Goal: Transaction & Acquisition: Download file/media

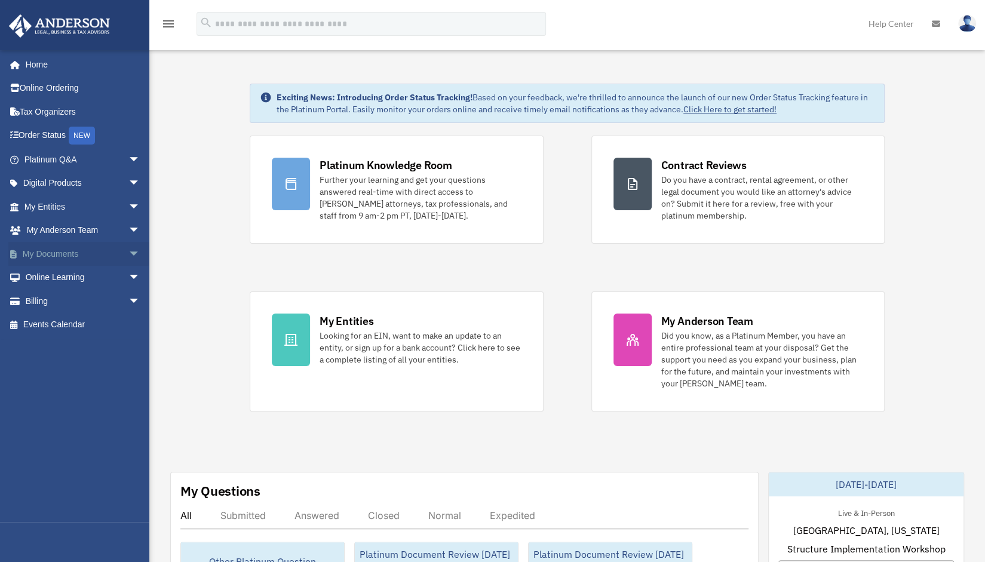
click at [70, 251] on link "My Documents arrow_drop_down" at bounding box center [83, 254] width 150 height 24
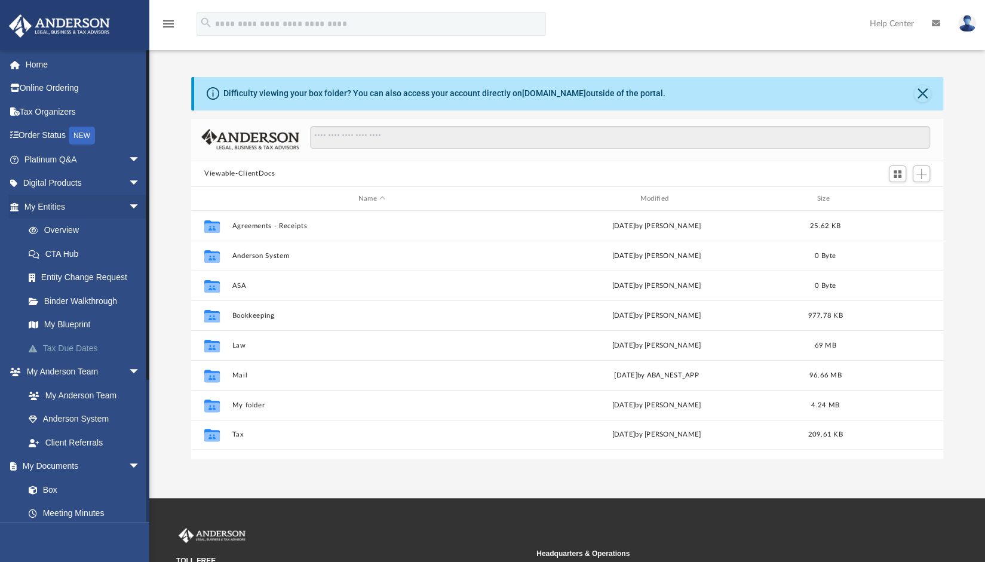
scroll to position [262, 742]
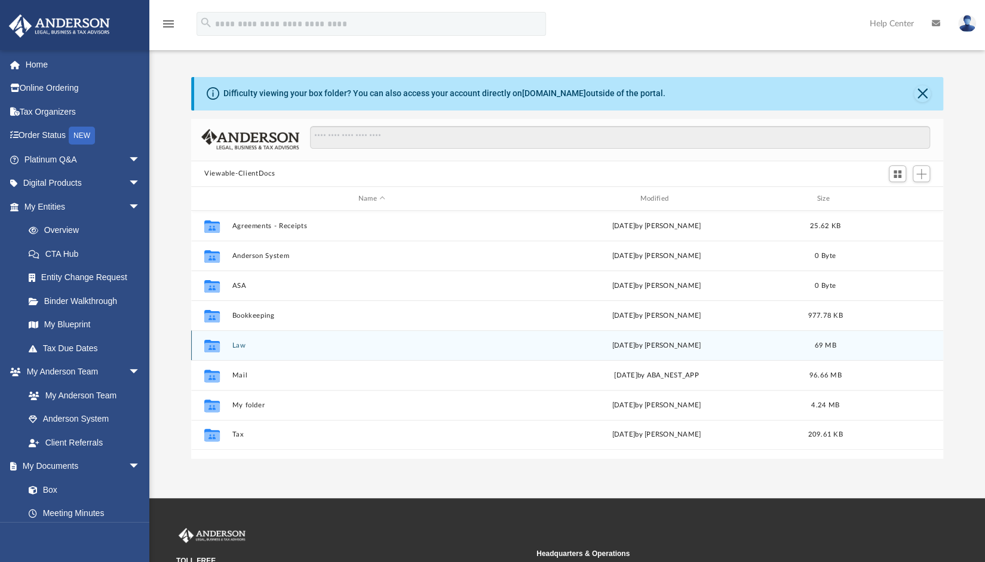
click at [221, 345] on icon "Collaborated Folder" at bounding box center [211, 345] width 19 height 19
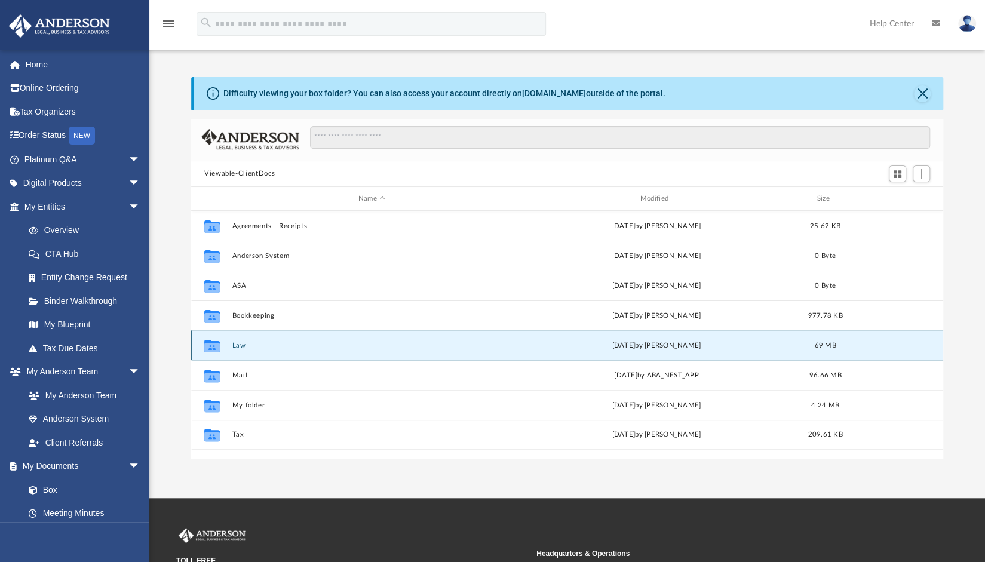
click at [235, 344] on button "Law" at bounding box center [371, 346] width 279 height 8
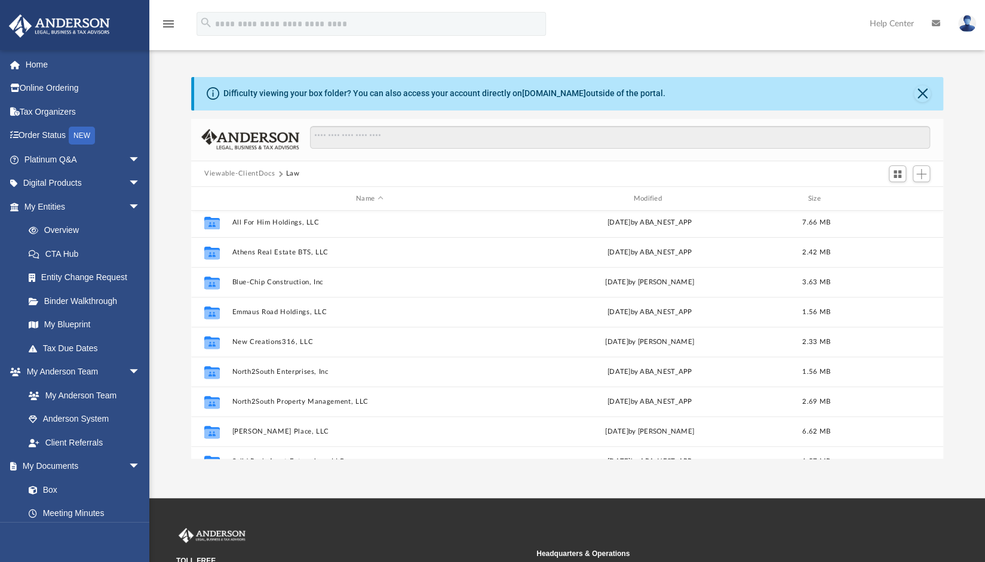
scroll to position [341, 0]
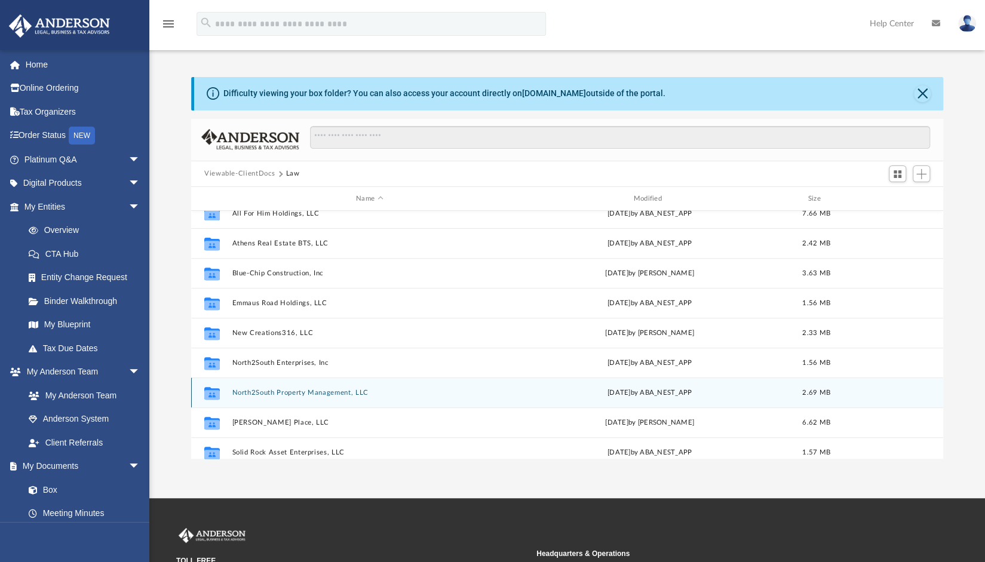
click at [313, 392] on button "North2South Property Management, LLC" at bounding box center [369, 393] width 275 height 8
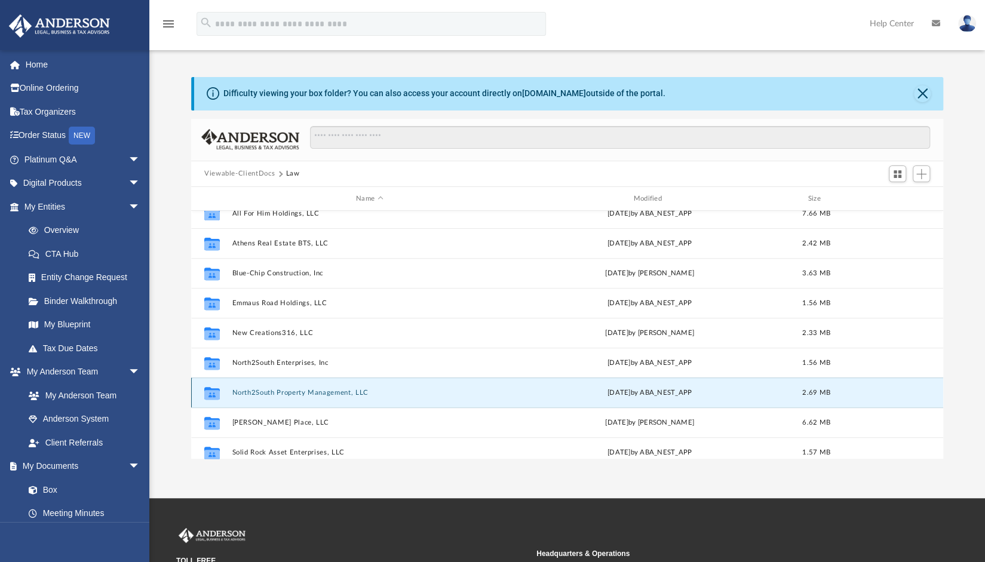
click at [313, 392] on button "North2South Property Management, LLC" at bounding box center [369, 393] width 275 height 8
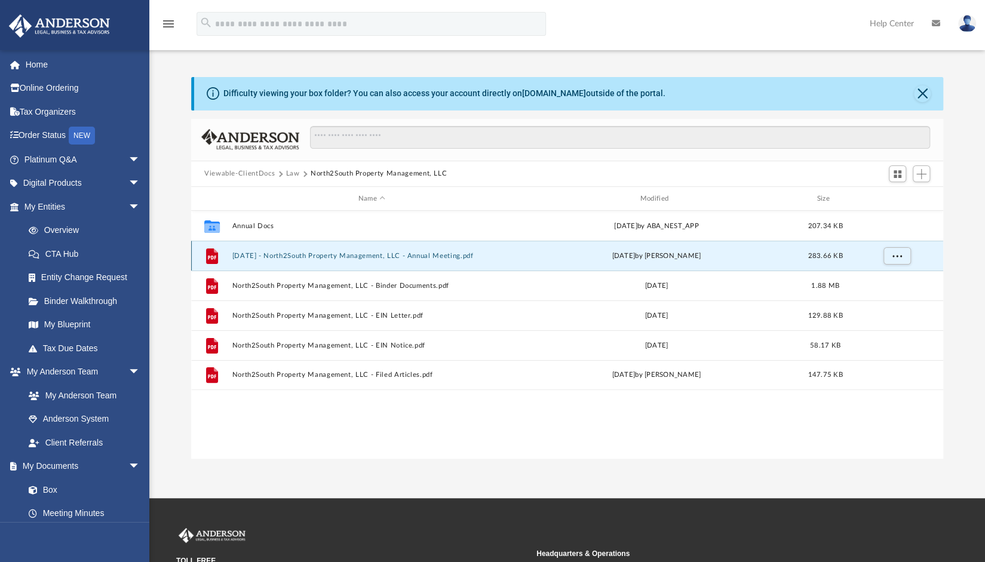
click at [439, 258] on button "[DATE] - North2South Property Management, LLC - Annual Meeting.pdf" at bounding box center [371, 256] width 279 height 8
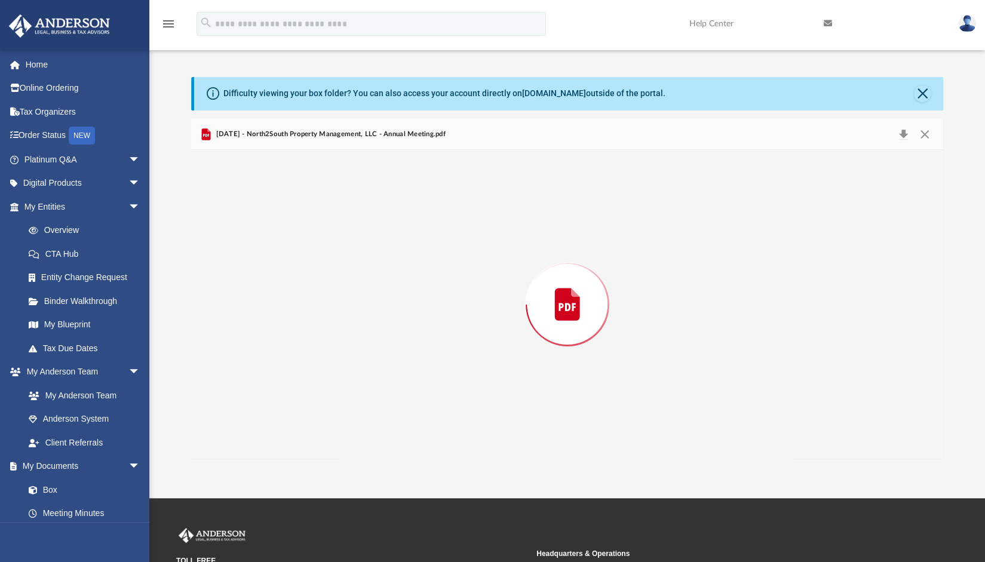
click at [439, 258] on div "Preview" at bounding box center [567, 304] width 752 height 308
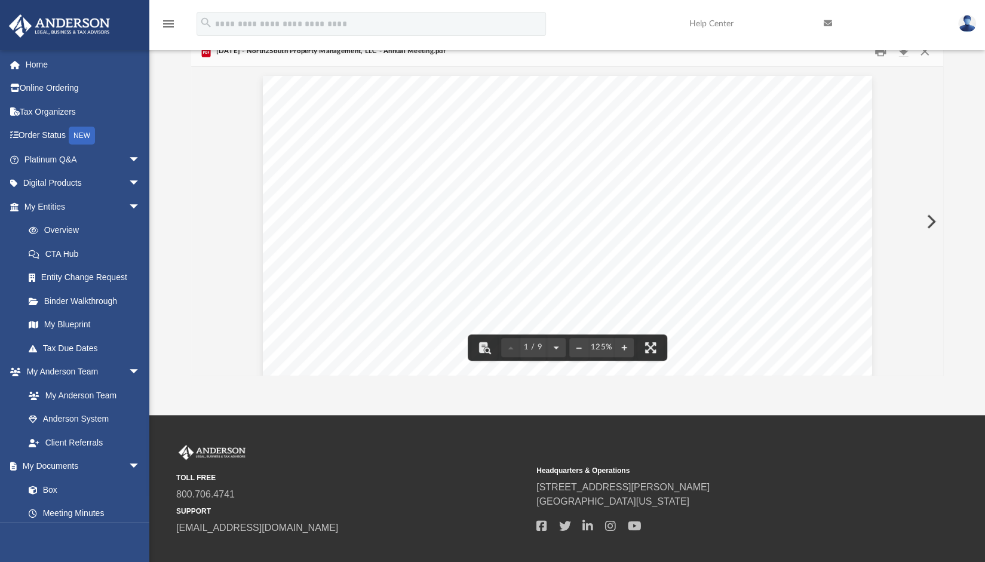
scroll to position [87, 0]
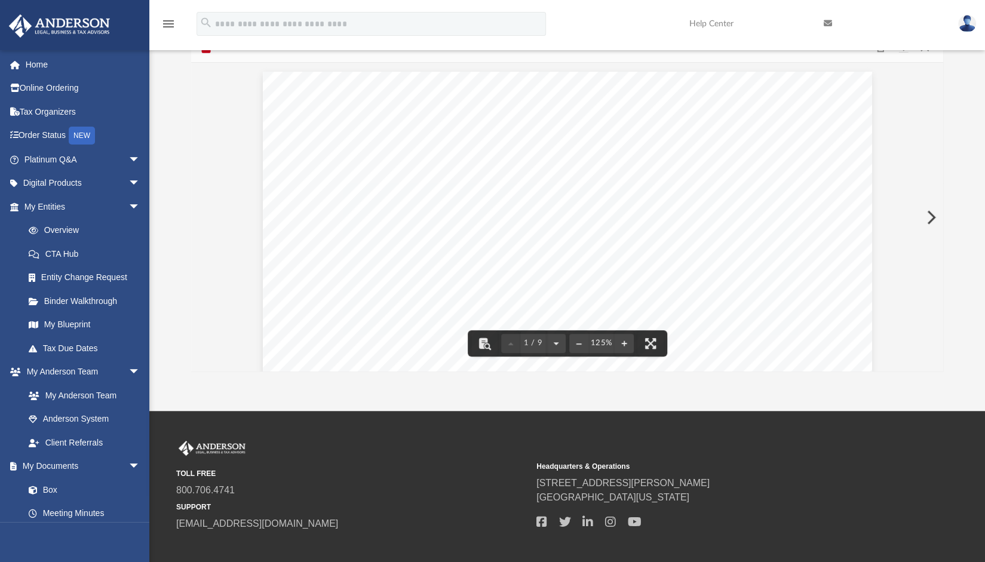
click at [931, 217] on button "Preview" at bounding box center [929, 217] width 26 height 33
click at [204, 214] on button "Preview" at bounding box center [204, 217] width 26 height 33
click at [932, 213] on button "Preview" at bounding box center [929, 217] width 26 height 33
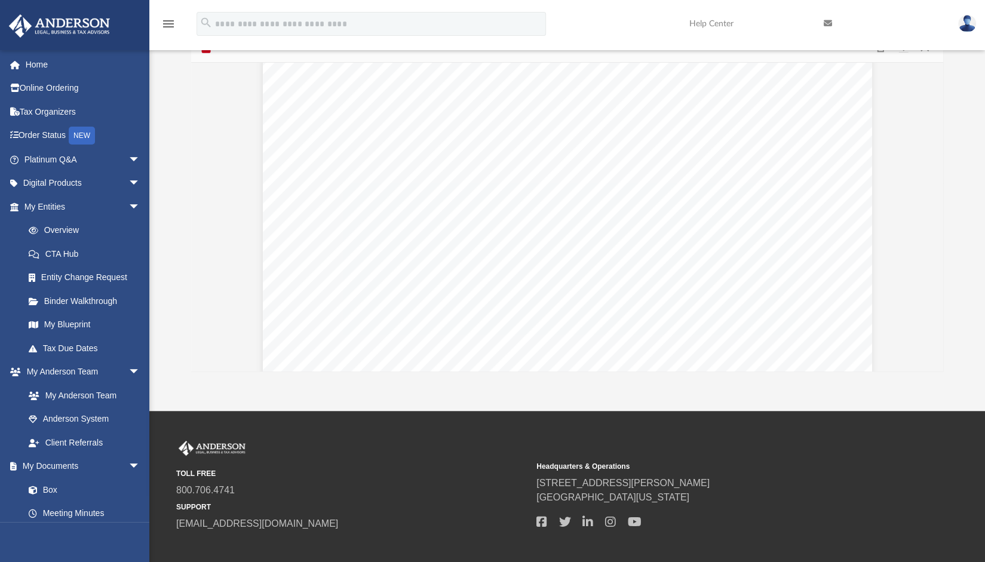
scroll to position [19516, 0]
click at [128, 464] on span "arrow_drop_down" at bounding box center [140, 466] width 24 height 24
click at [128, 464] on span "arrow_drop_up" at bounding box center [140, 466] width 24 height 24
click at [88, 512] on link "Meeting Minutes" at bounding box center [87, 514] width 141 height 24
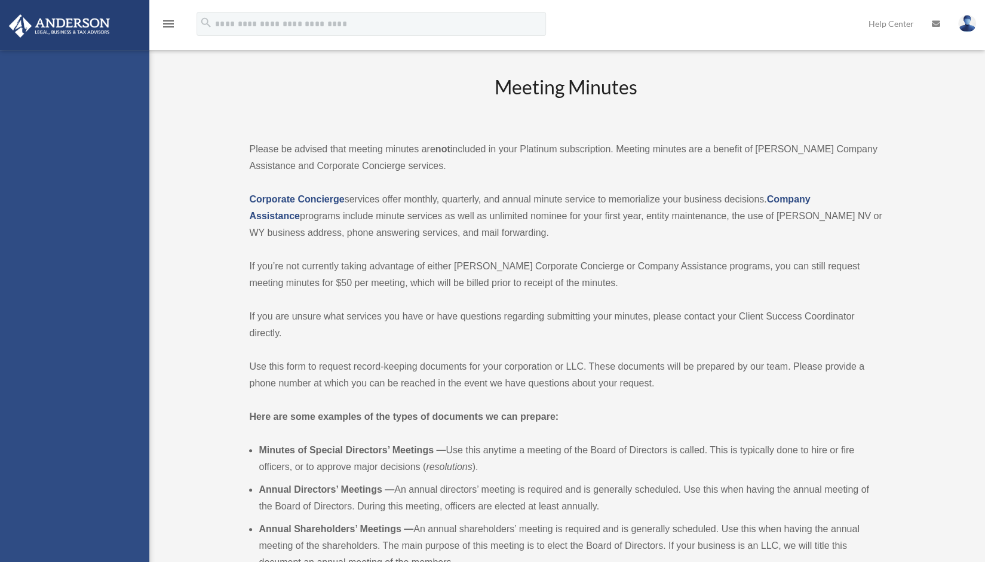
click at [87, 513] on div "sbtamartin@gmail.com Sign Out rutherfordplace5pts@gmail.com Home Online Orderin…" at bounding box center [74, 331] width 149 height 562
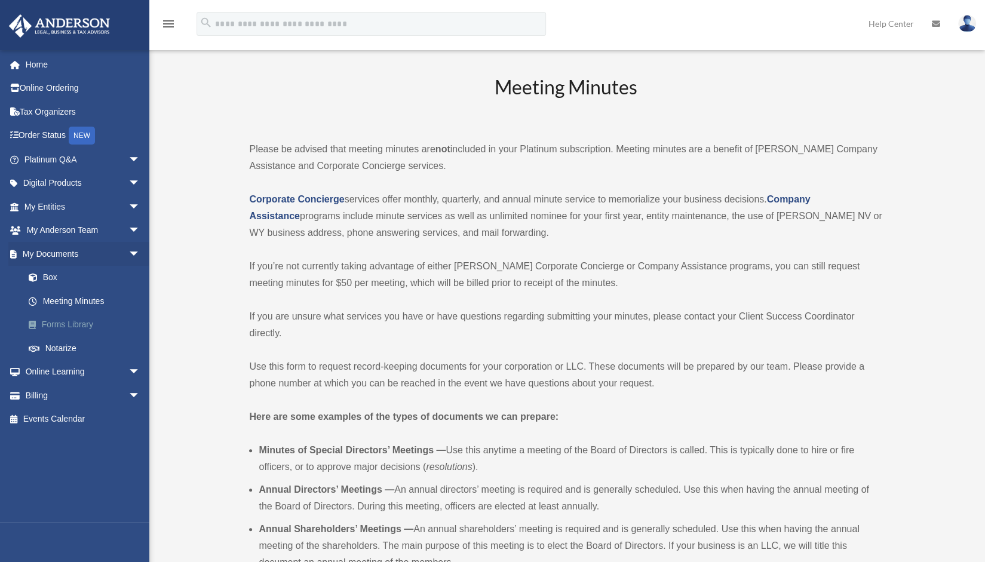
click at [84, 326] on link "Forms Library" at bounding box center [87, 325] width 141 height 24
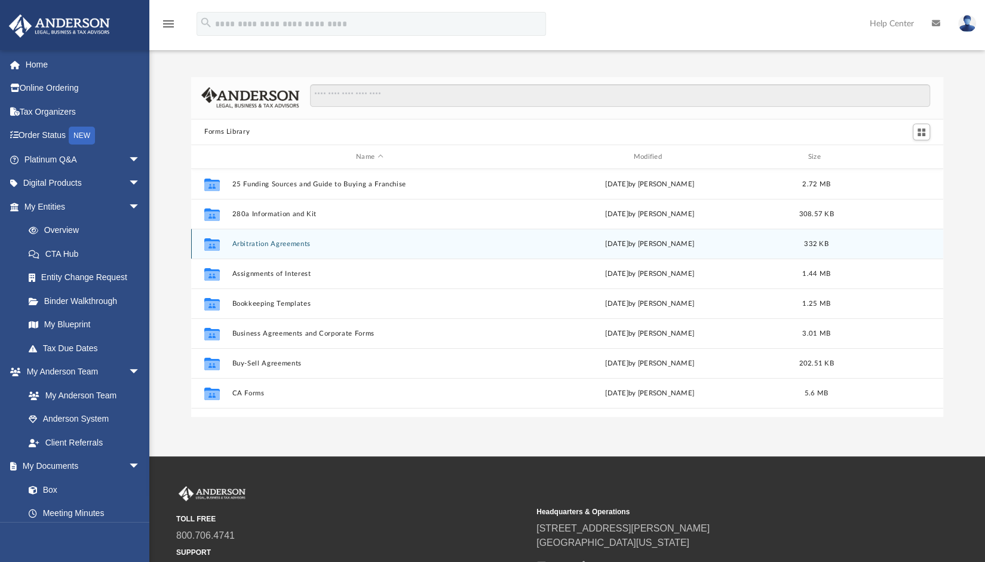
scroll to position [262, 742]
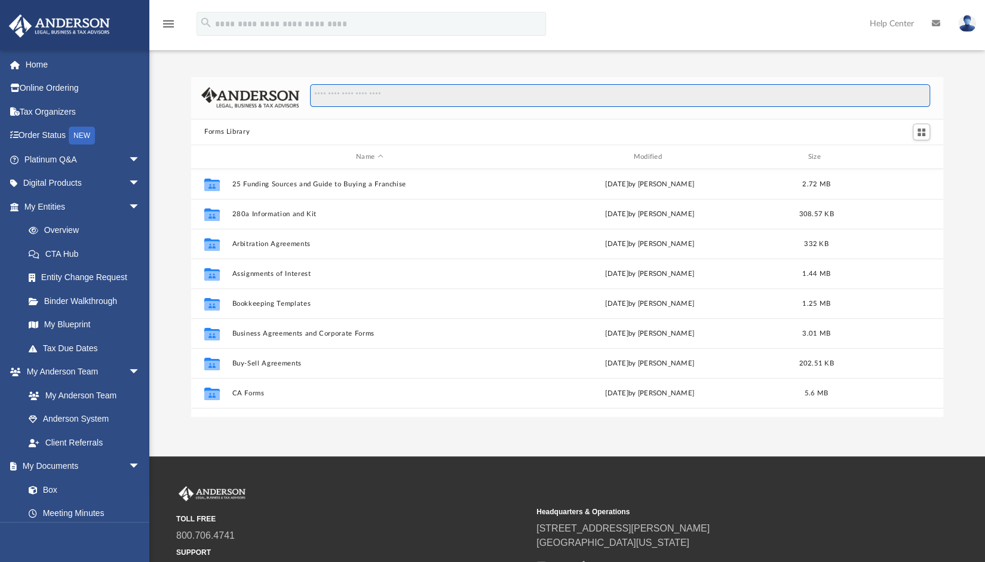
click at [406, 99] on input "Search files and folders" at bounding box center [620, 95] width 620 height 23
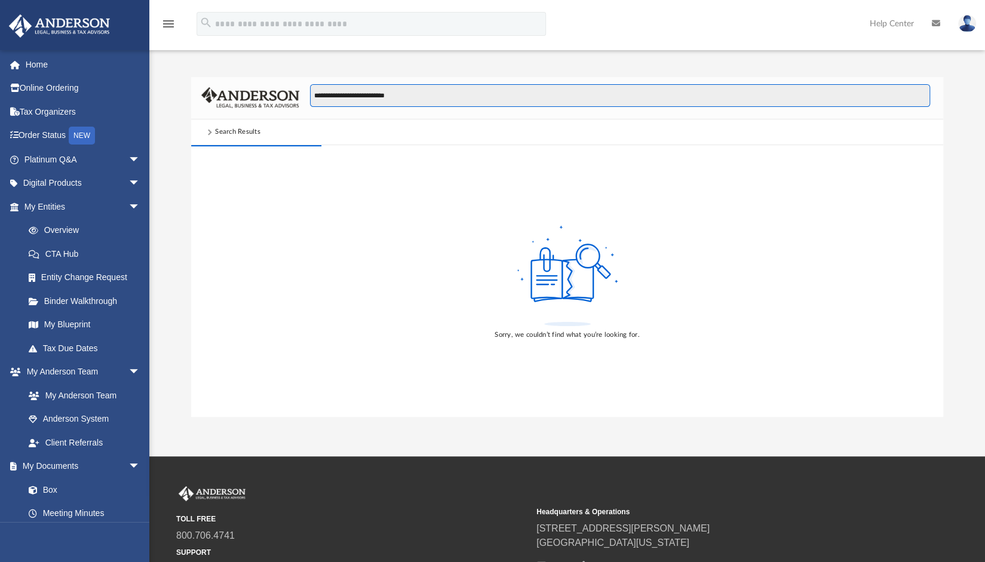
type input "**********"
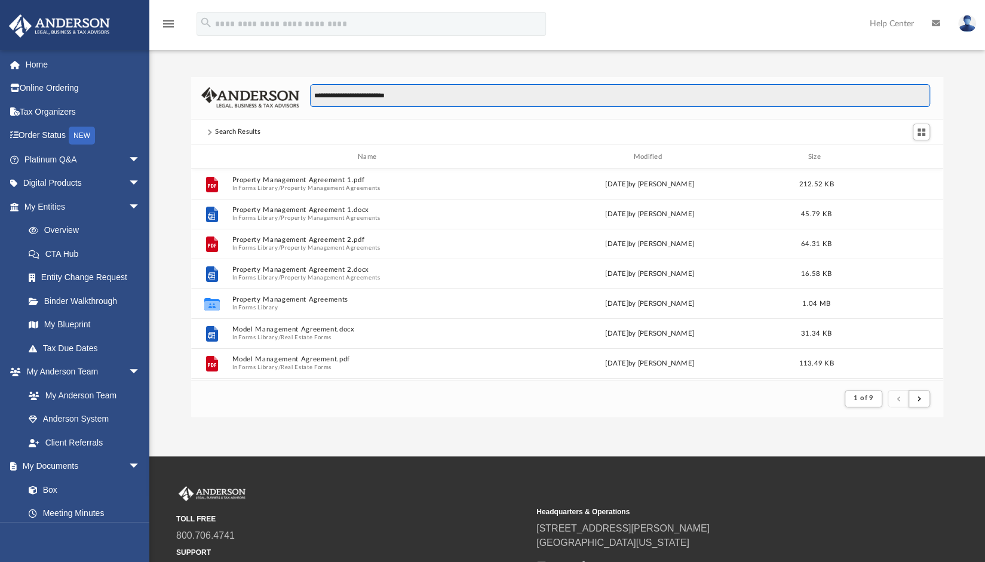
scroll to position [226, 742]
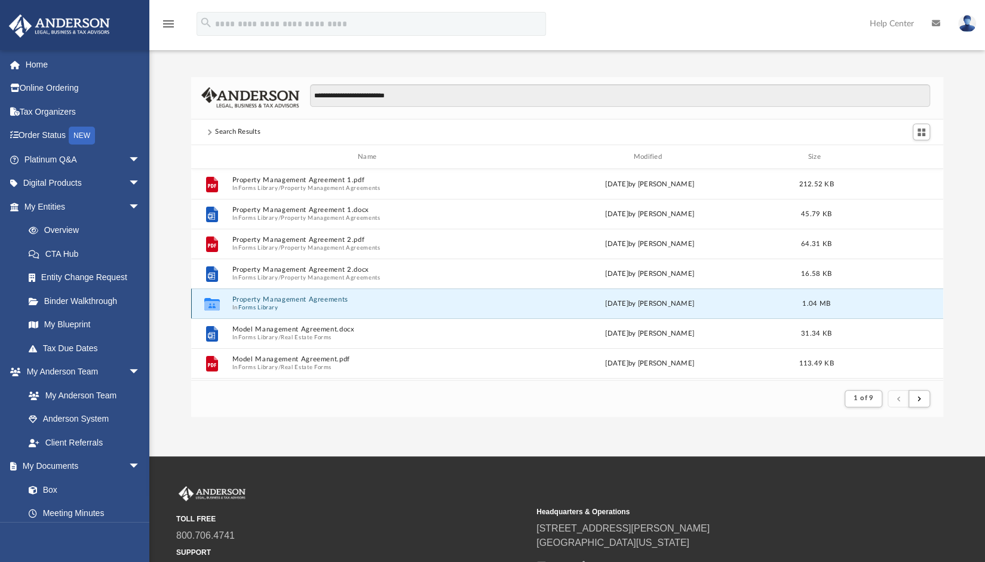
click at [292, 300] on button "Property Management Agreements" at bounding box center [369, 300] width 275 height 8
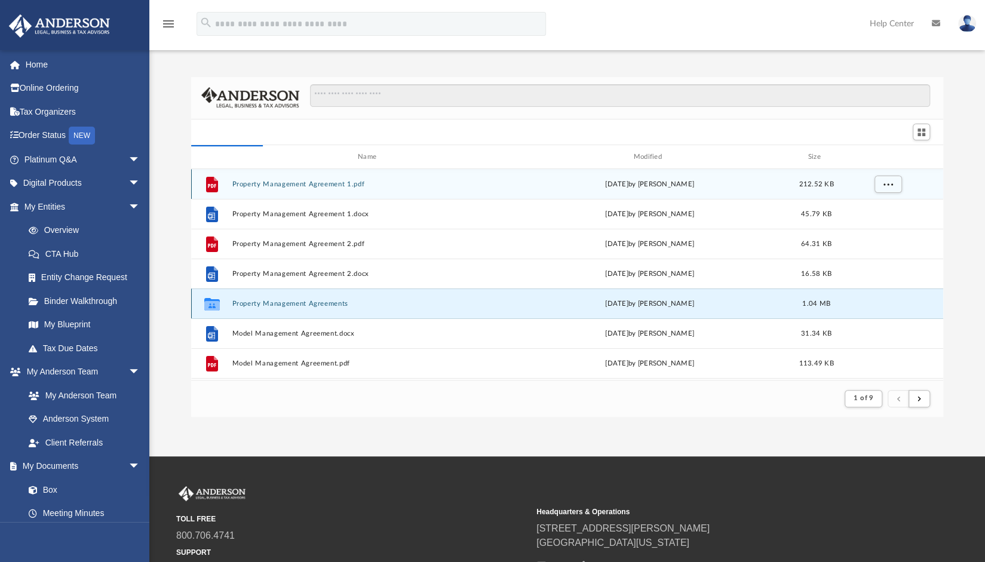
scroll to position [262, 742]
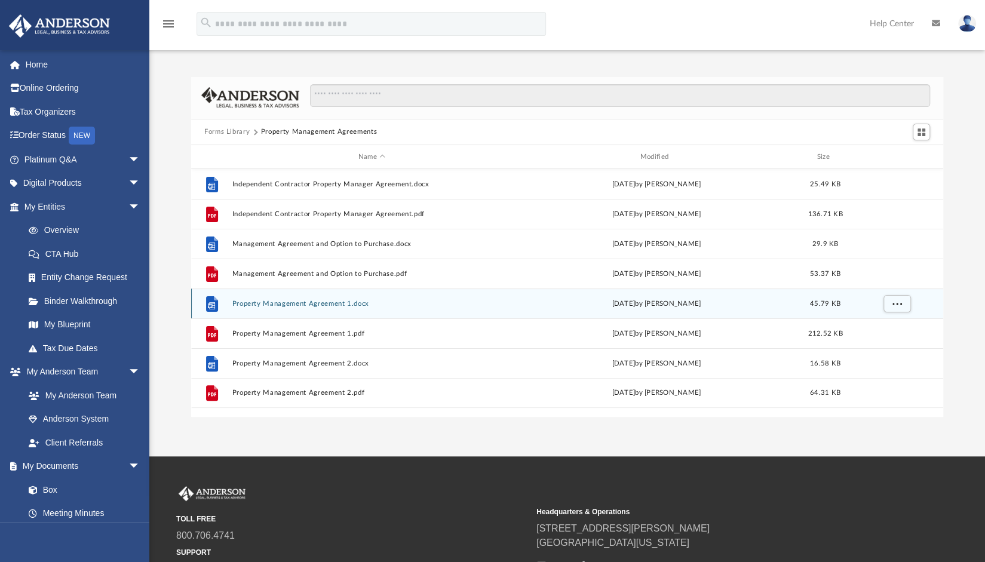
click at [290, 302] on button "Property Management Agreement 1.docx" at bounding box center [371, 304] width 279 height 8
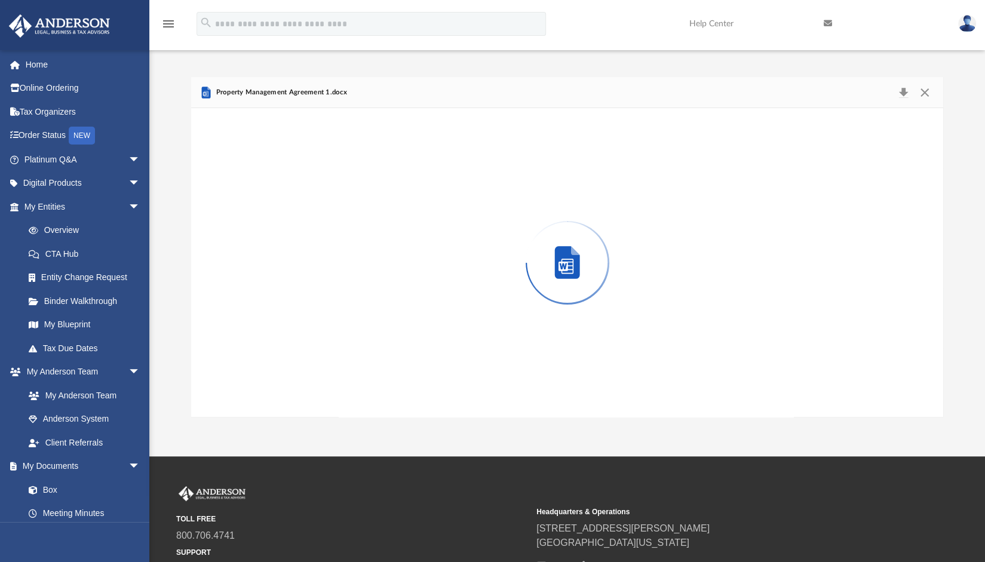
click at [290, 302] on div "Preview" at bounding box center [567, 262] width 752 height 308
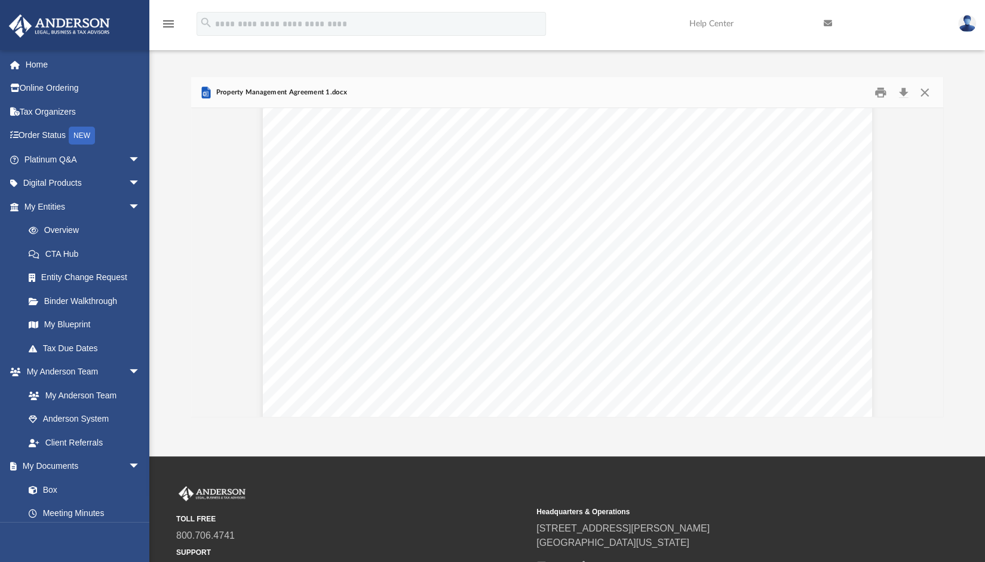
scroll to position [0, 0]
click at [925, 90] on button "Close" at bounding box center [923, 92] width 21 height 19
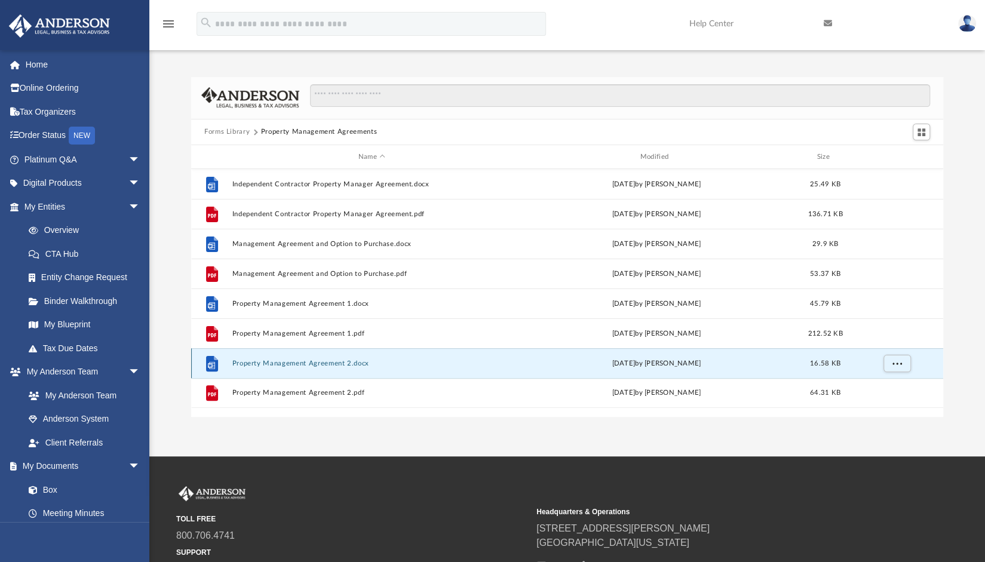
click at [339, 365] on button "Property Management Agreement 2.docx" at bounding box center [371, 363] width 279 height 8
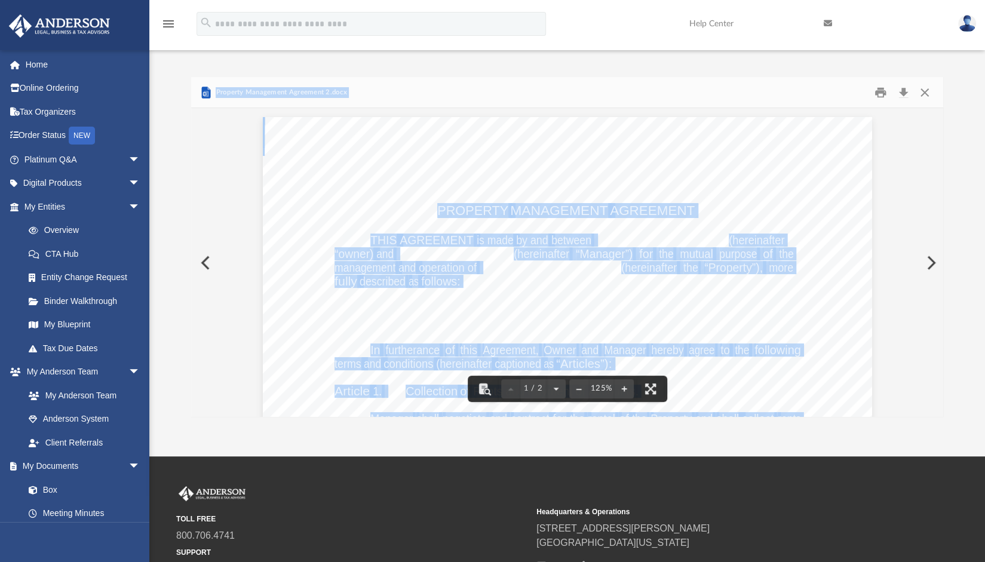
click at [550, 306] on div "PROPERTY MANAGEMENT AGREEMENT THIS AGREEMENT is made by and between (hereinafte…" at bounding box center [567, 511] width 609 height 788
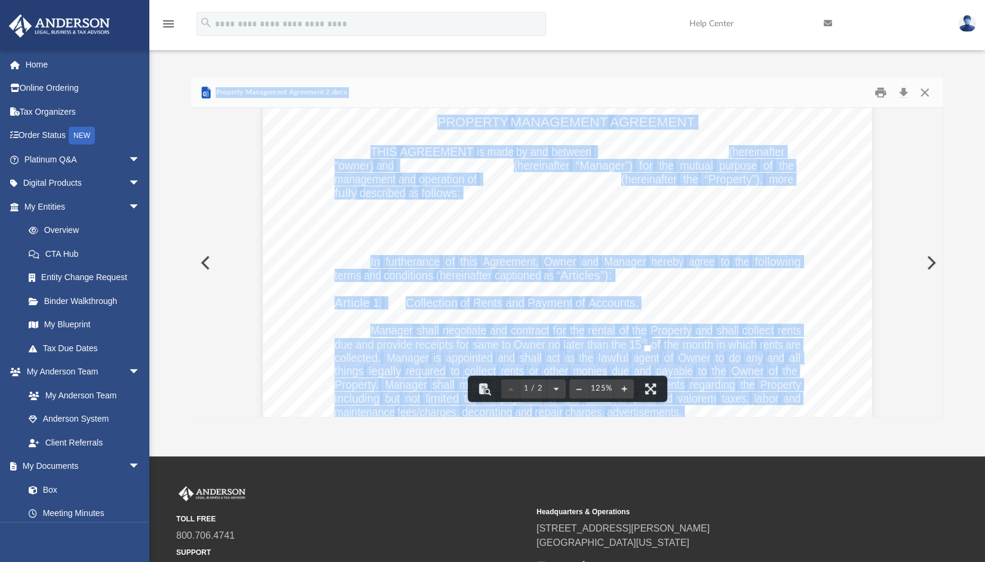
scroll to position [97, 0]
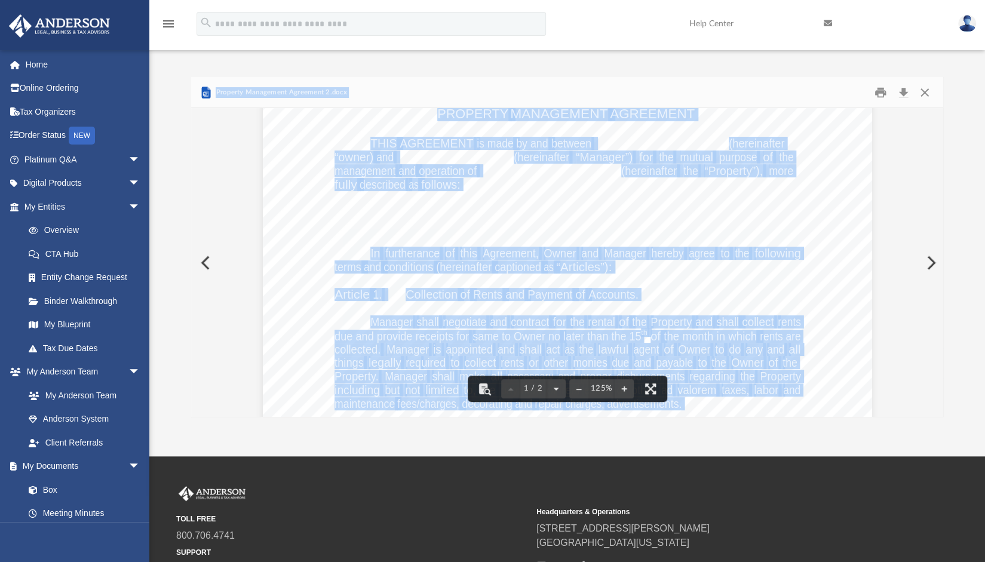
click at [384, 227] on div "PROPERTY MANAGEMENT AGREEMENT THIS AGREEMENT is made by and between (hereinafte…" at bounding box center [567, 414] width 609 height 788
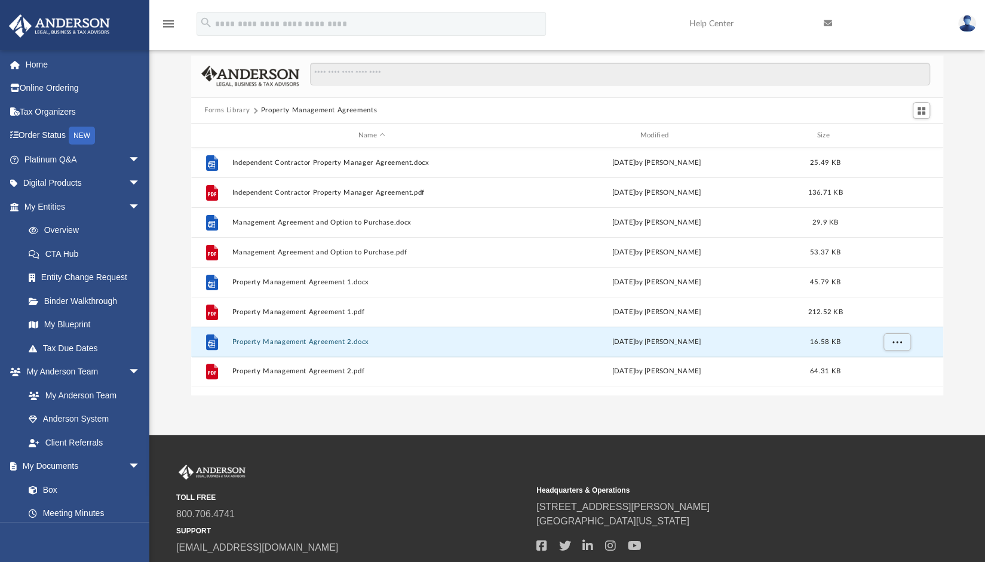
scroll to position [21, 0]
click at [280, 342] on button "Property Management Agreement 2.docx" at bounding box center [371, 343] width 279 height 8
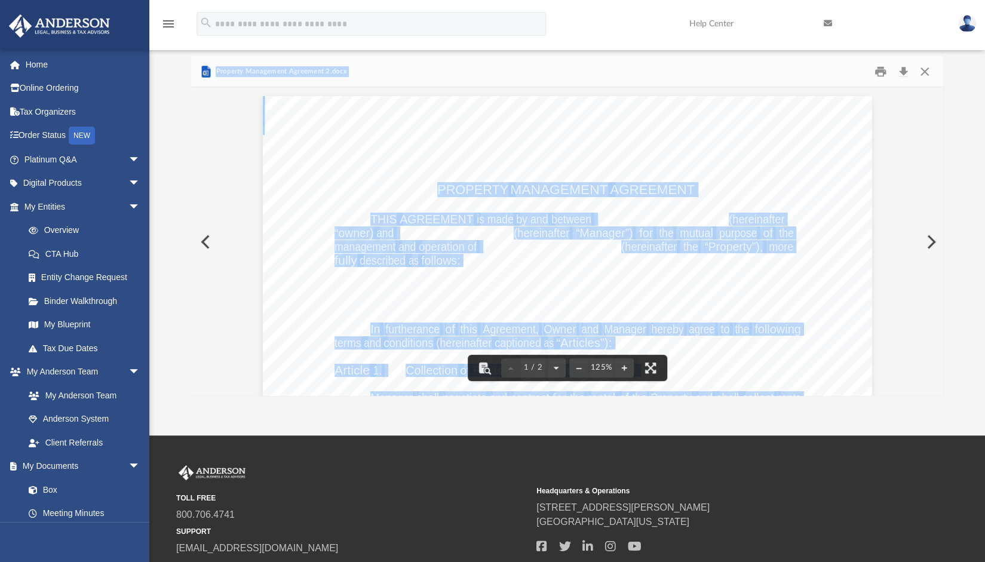
click at [463, 221] on span "AGREEMENT" at bounding box center [435, 219] width 73 height 12
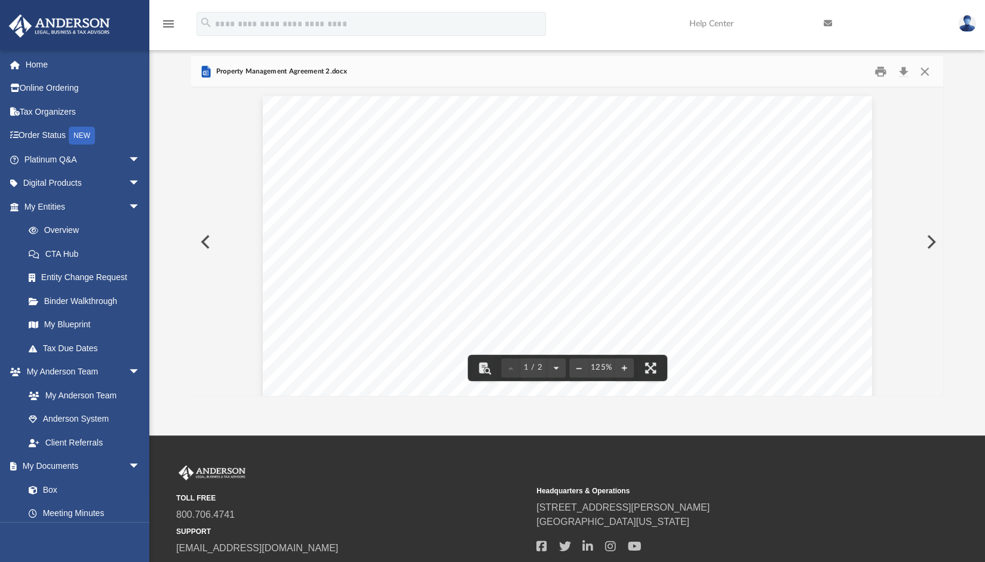
click at [609, 221] on div "PROPERTY MANAGEMENT AGREEMENT THIS AGREEMENT is made by and between (hereinafte…" at bounding box center [567, 490] width 609 height 788
click at [556, 220] on span "between" at bounding box center [571, 219] width 40 height 12
click at [597, 221] on div "PROPERTY MANAGEMENT AGREEMENT THIS AGREEMENT is made by and between (hereinafte…" at bounding box center [567, 490] width 609 height 788
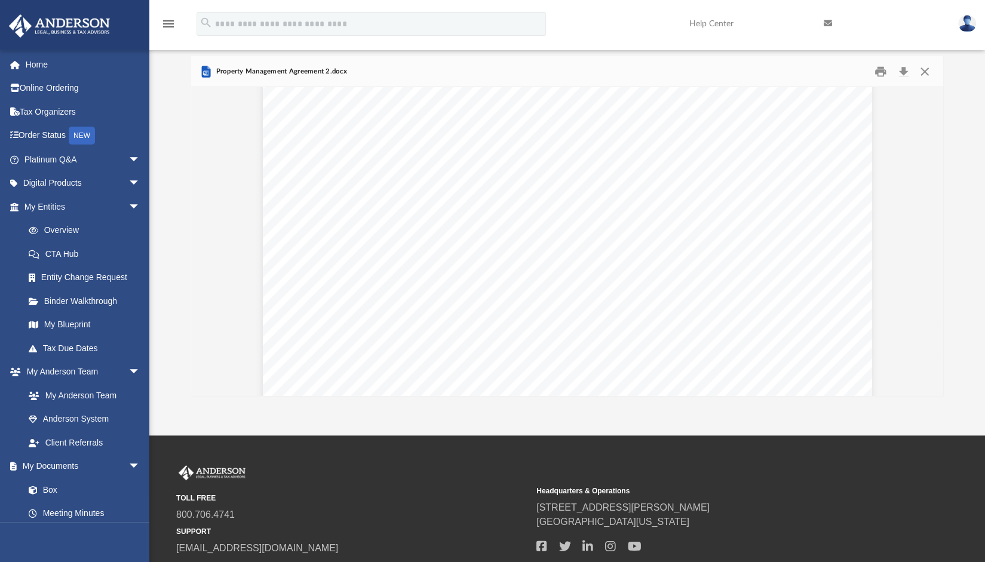
scroll to position [0, 0]
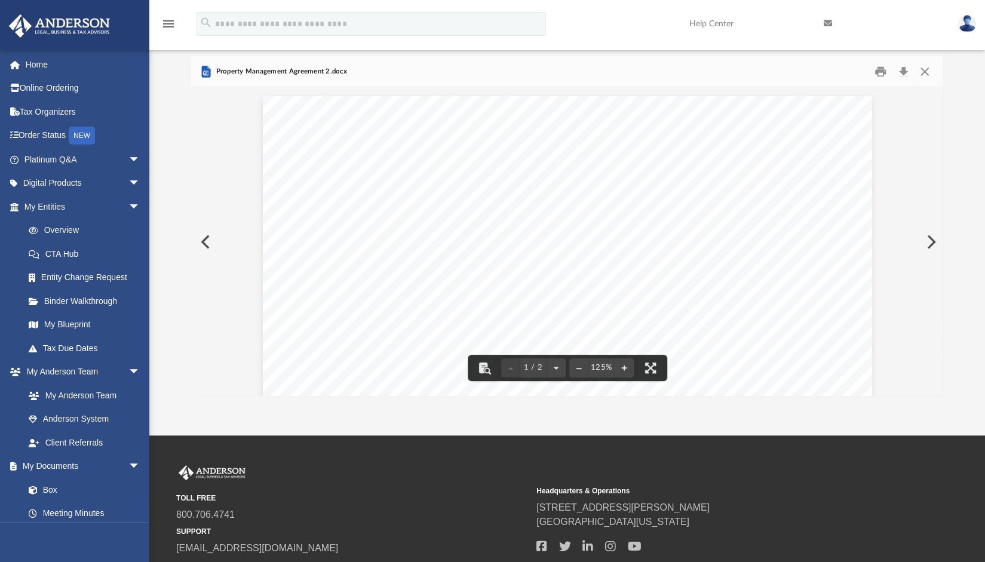
click at [608, 217] on div "PROPERTY MANAGEMENT AGREEMENT THIS AGREEMENT is made by and between (hereinafte…" at bounding box center [567, 490] width 609 height 788
click at [593, 221] on div "PROPERTY MANAGEMENT AGREEMENT THIS AGREEMENT is made by and between (hereinafte…" at bounding box center [567, 490] width 609 height 788
click at [902, 70] on button "Download" at bounding box center [902, 71] width 21 height 19
